Goal: Find specific page/section

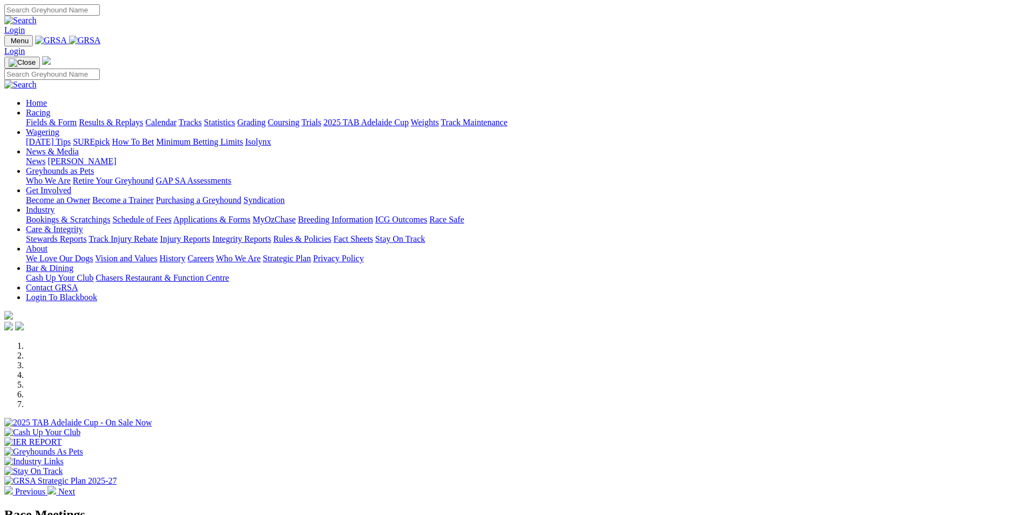
scroll to position [162, 0]
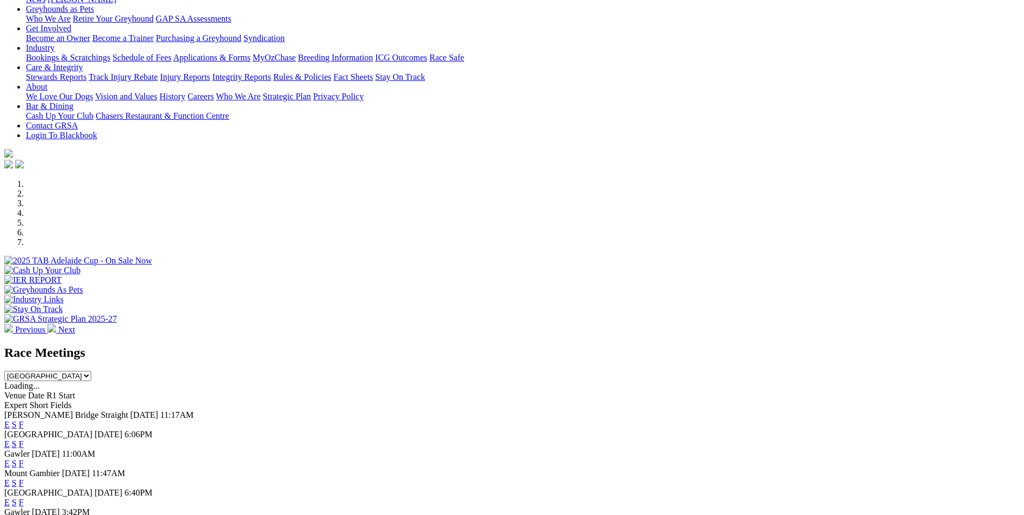
click at [928, 188] on div "Previous Next" at bounding box center [511, 256] width 1015 height 155
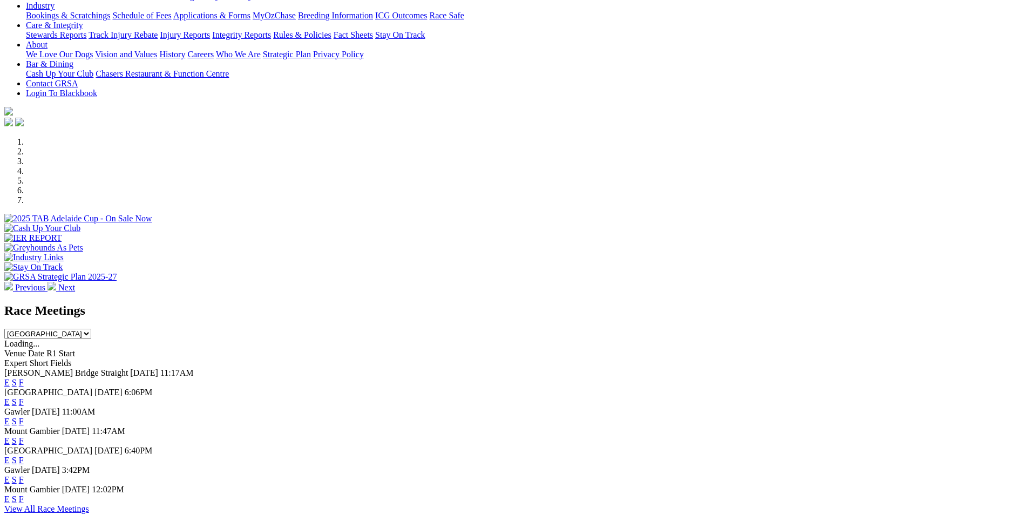
scroll to position [270, 0]
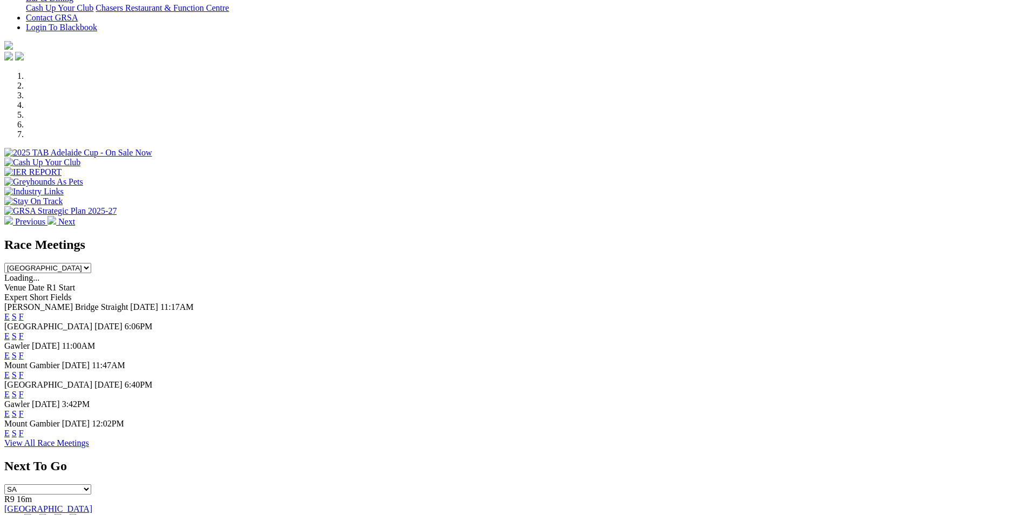
click at [24, 438] on link "F" at bounding box center [21, 432] width 5 height 9
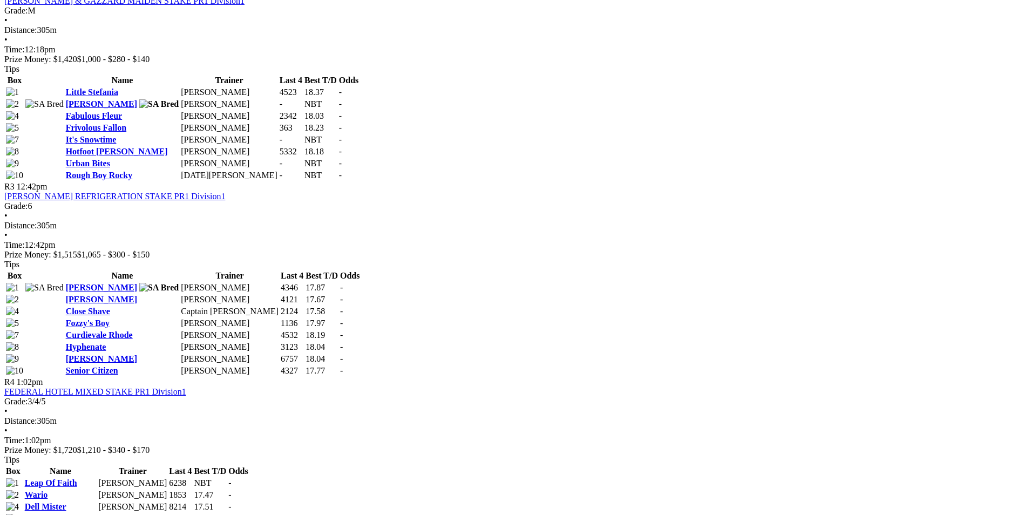
scroll to position [755, 0]
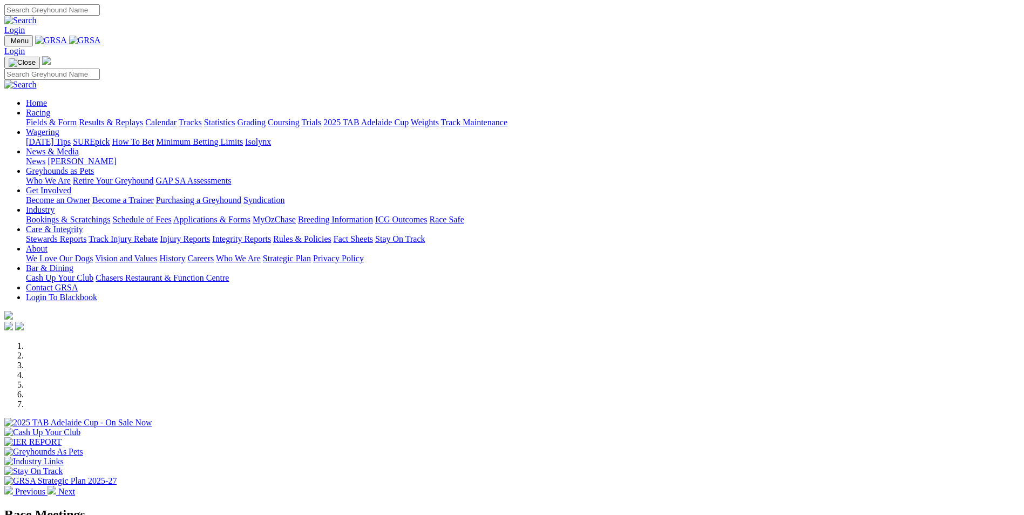
scroll to position [270, 0]
